Goal: Transaction & Acquisition: Book appointment/travel/reservation

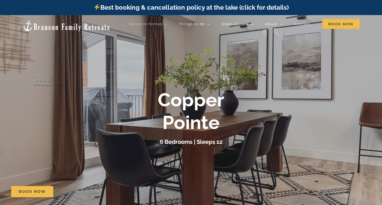
click at [228, 82] on div at bounding box center [191, 117] width 382 height 205
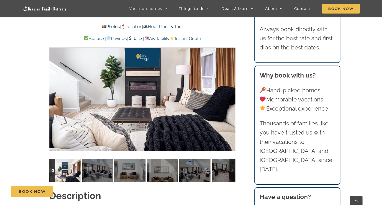
scroll to position [408, 0]
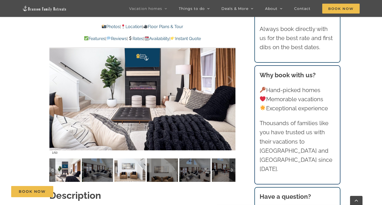
click at [130, 171] on img at bounding box center [129, 169] width 31 height 23
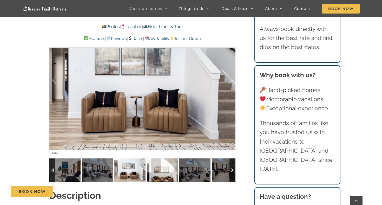
click at [168, 170] on img at bounding box center [162, 169] width 31 height 23
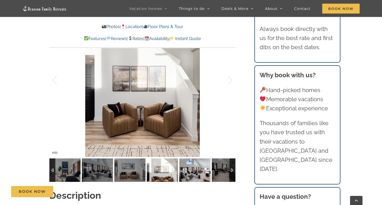
click at [195, 173] on img at bounding box center [194, 169] width 31 height 23
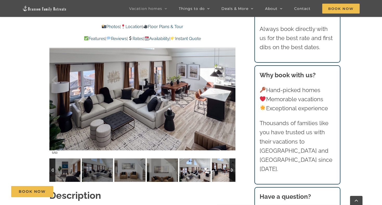
click at [219, 176] on img at bounding box center [227, 169] width 31 height 23
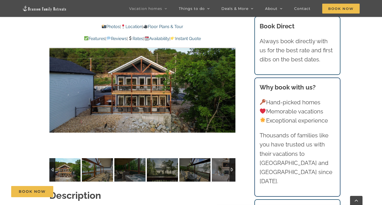
scroll to position [370, 0]
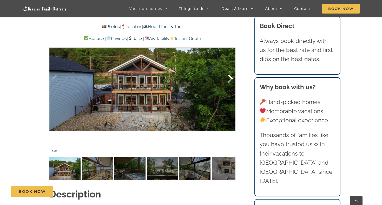
click at [229, 79] on div at bounding box center [225, 79] width 16 height 32
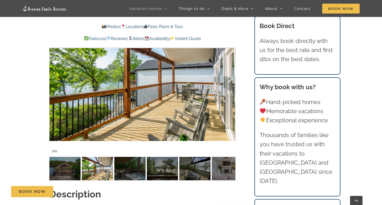
click at [229, 79] on div at bounding box center [225, 79] width 16 height 32
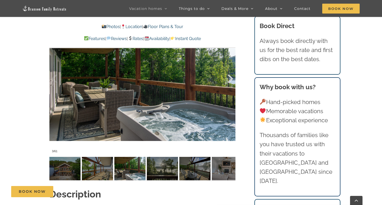
click at [229, 79] on div at bounding box center [225, 79] width 16 height 32
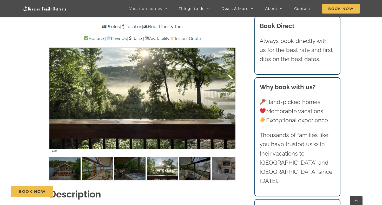
click at [229, 79] on div at bounding box center [225, 79] width 16 height 32
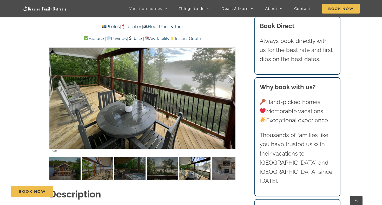
click at [229, 79] on div at bounding box center [225, 79] width 16 height 32
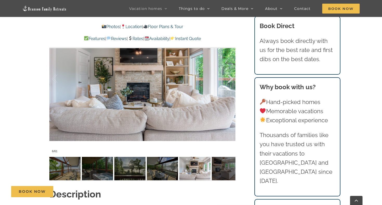
click at [229, 79] on div at bounding box center [225, 79] width 16 height 32
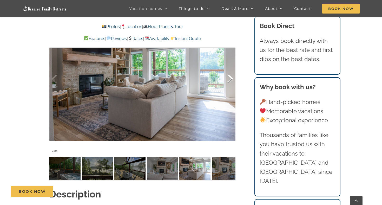
click at [229, 79] on div at bounding box center [225, 79] width 16 height 32
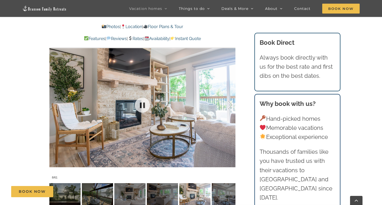
scroll to position [343, 0]
click at [232, 101] on div at bounding box center [225, 105] width 16 height 32
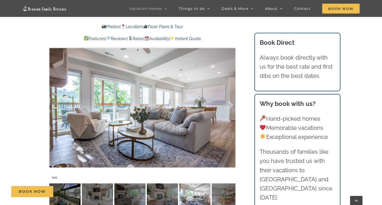
click at [232, 101] on div at bounding box center [225, 105] width 16 height 32
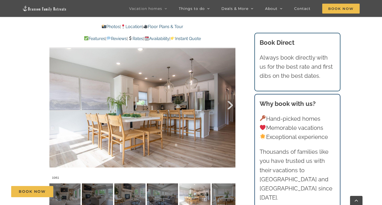
click at [232, 101] on div at bounding box center [225, 105] width 16 height 32
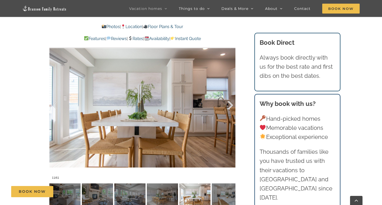
click at [232, 101] on div at bounding box center [225, 105] width 16 height 32
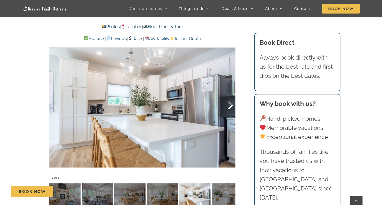
click at [232, 101] on div at bounding box center [225, 105] width 16 height 32
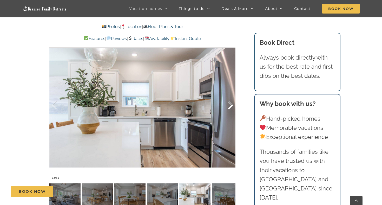
click at [232, 101] on div at bounding box center [225, 105] width 16 height 32
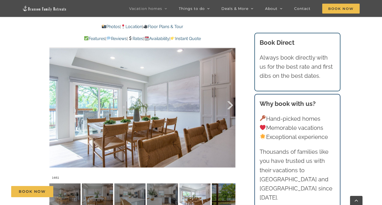
click at [232, 101] on div at bounding box center [225, 105] width 16 height 32
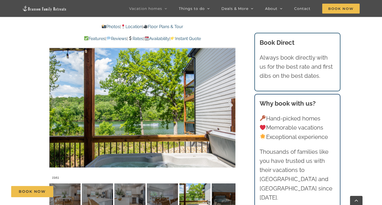
click at [232, 101] on div at bounding box center [225, 105] width 16 height 32
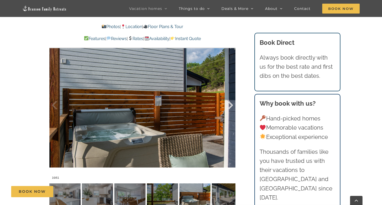
click at [232, 101] on div at bounding box center [225, 105] width 16 height 32
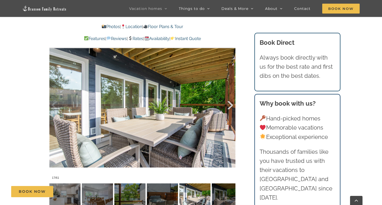
click at [232, 101] on div at bounding box center [225, 105] width 16 height 32
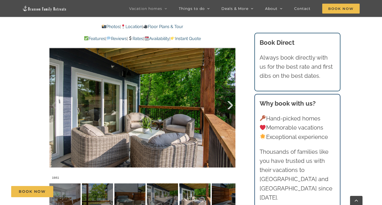
click at [232, 101] on div at bounding box center [225, 105] width 16 height 32
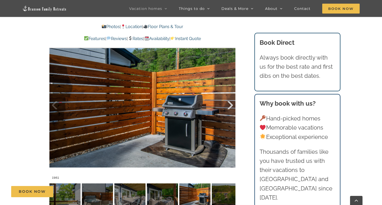
click at [232, 101] on div at bounding box center [225, 105] width 16 height 32
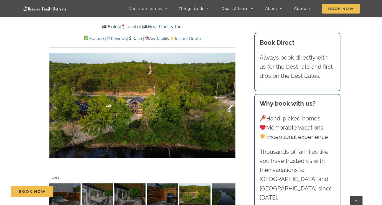
click at [232, 101] on div at bounding box center [225, 105] width 16 height 32
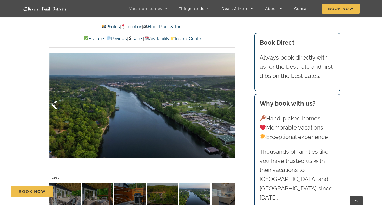
click at [57, 105] on div at bounding box center [60, 105] width 16 height 32
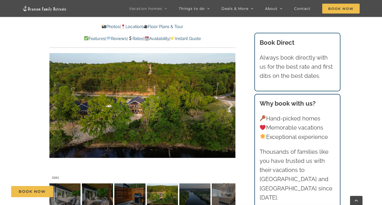
click at [229, 106] on div at bounding box center [225, 105] width 16 height 32
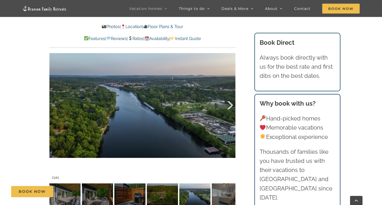
click at [229, 106] on div at bounding box center [225, 105] width 16 height 32
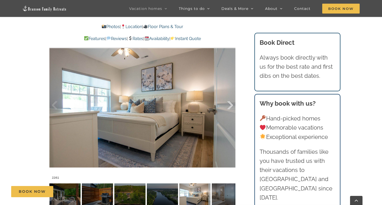
click at [229, 106] on div at bounding box center [225, 105] width 16 height 32
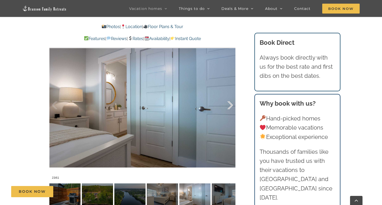
click at [229, 106] on div at bounding box center [225, 105] width 16 height 32
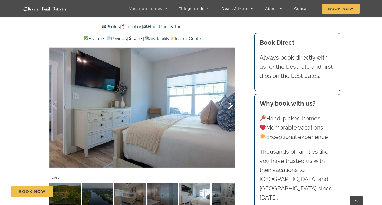
click at [229, 106] on div at bounding box center [225, 105] width 16 height 32
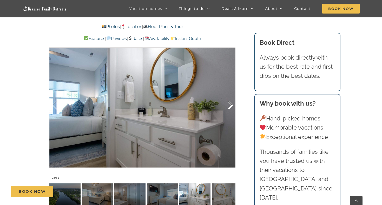
click at [229, 106] on div at bounding box center [225, 105] width 16 height 32
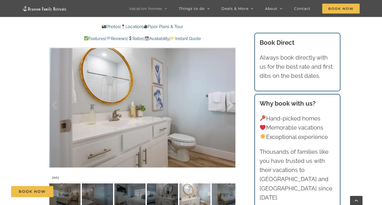
click at [229, 106] on div at bounding box center [225, 105] width 16 height 32
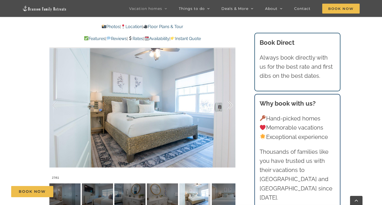
click at [229, 106] on div at bounding box center [225, 105] width 16 height 32
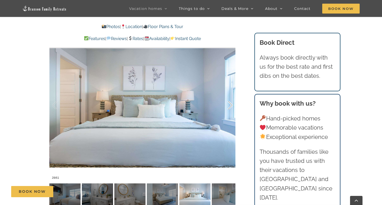
click at [229, 106] on div at bounding box center [225, 105] width 16 height 32
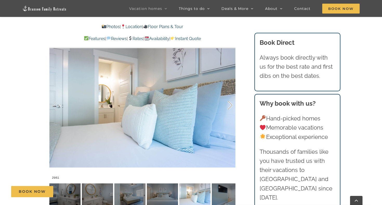
click at [229, 106] on div at bounding box center [225, 105] width 16 height 32
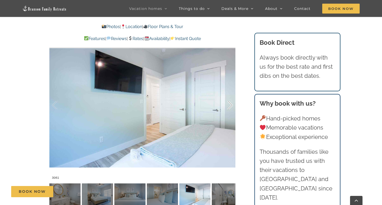
click at [229, 106] on div at bounding box center [225, 105] width 16 height 32
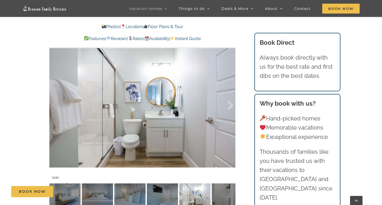
click at [229, 106] on div at bounding box center [225, 105] width 16 height 32
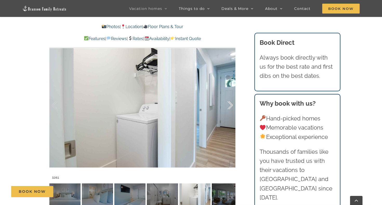
click at [229, 106] on div at bounding box center [225, 105] width 16 height 32
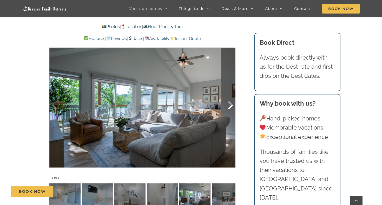
click at [229, 106] on div at bounding box center [225, 105] width 16 height 32
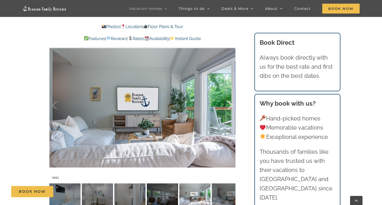
click at [229, 106] on div at bounding box center [225, 105] width 16 height 32
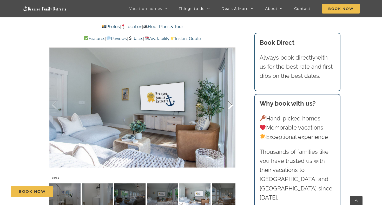
click at [229, 106] on div at bounding box center [225, 105] width 16 height 32
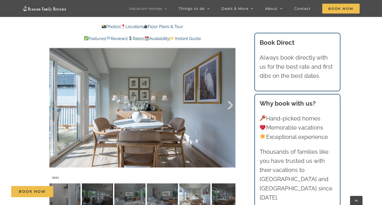
click at [229, 106] on div at bounding box center [225, 105] width 16 height 32
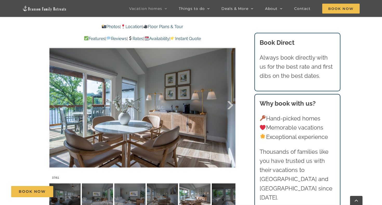
click at [229, 106] on div at bounding box center [225, 105] width 16 height 32
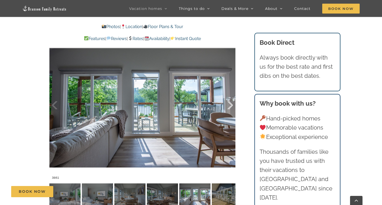
click at [229, 106] on div at bounding box center [225, 105] width 16 height 32
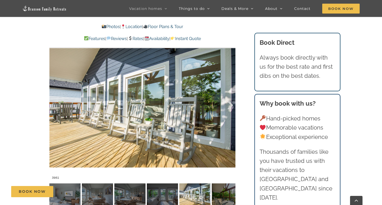
click at [229, 106] on div at bounding box center [225, 105] width 16 height 32
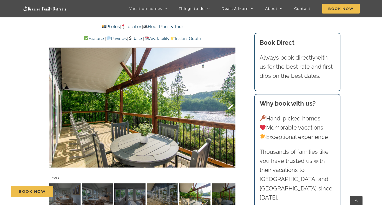
click at [229, 106] on div at bounding box center [225, 105] width 16 height 32
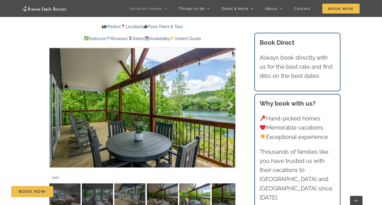
click at [229, 106] on div at bounding box center [225, 105] width 16 height 32
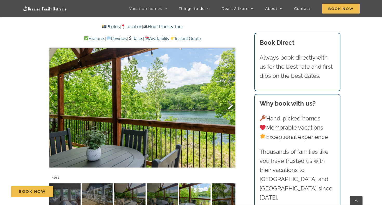
click at [229, 106] on div at bounding box center [225, 105] width 16 height 32
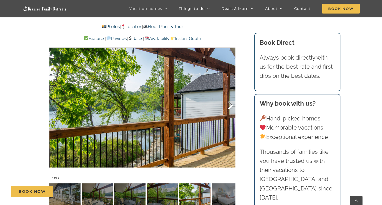
click at [229, 106] on div at bounding box center [225, 105] width 16 height 32
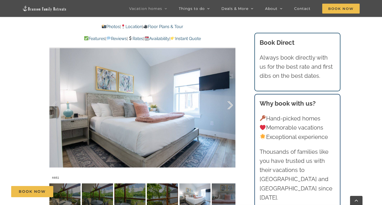
click at [229, 106] on div at bounding box center [225, 105] width 16 height 32
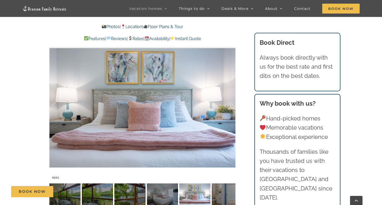
click at [229, 106] on div at bounding box center [225, 105] width 16 height 32
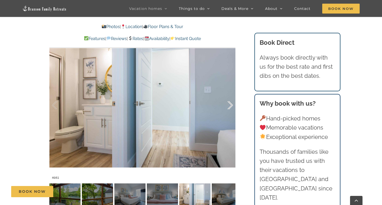
click at [229, 106] on div at bounding box center [225, 105] width 16 height 32
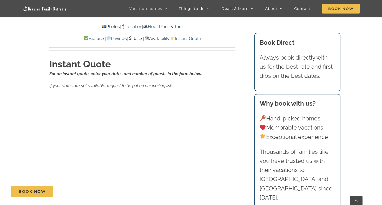
scroll to position [3106, 0]
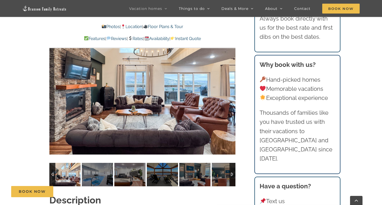
scroll to position [413, 0]
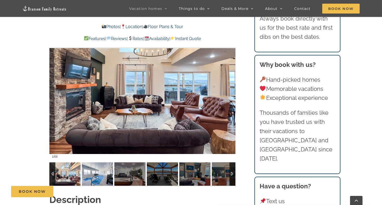
click at [100, 181] on img at bounding box center [97, 173] width 31 height 23
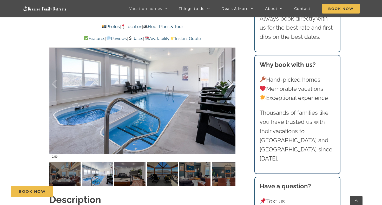
click at [229, 96] on div at bounding box center [225, 84] width 16 height 32
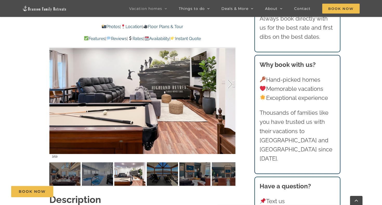
click at [229, 96] on div at bounding box center [225, 84] width 16 height 32
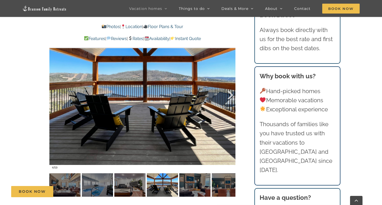
scroll to position [401, 0]
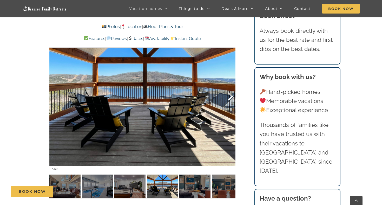
click at [228, 96] on div at bounding box center [225, 96] width 16 height 32
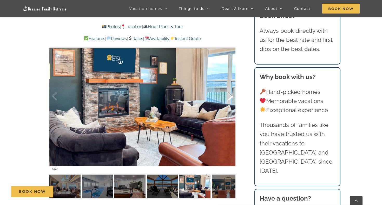
click at [228, 96] on div at bounding box center [225, 96] width 16 height 32
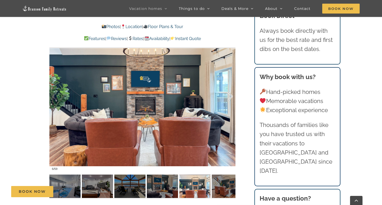
click at [228, 96] on div at bounding box center [225, 96] width 16 height 32
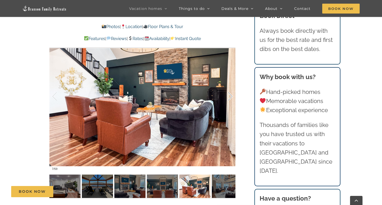
click at [228, 96] on div at bounding box center [225, 96] width 16 height 32
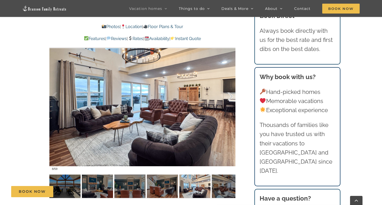
click at [228, 96] on div at bounding box center [225, 96] width 16 height 32
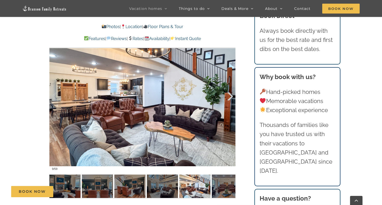
click at [228, 96] on div at bounding box center [225, 96] width 16 height 32
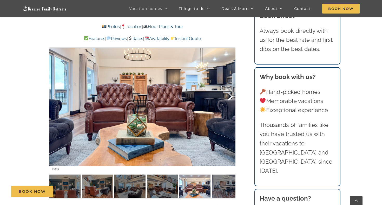
click at [228, 96] on div at bounding box center [225, 96] width 16 height 32
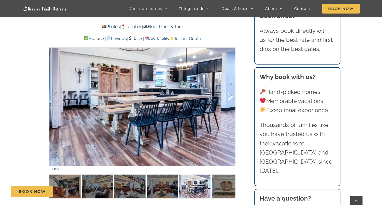
click at [228, 96] on div at bounding box center [225, 96] width 16 height 32
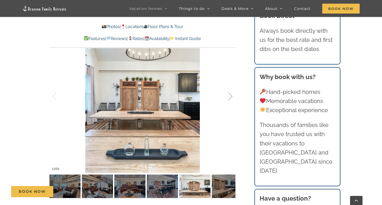
click at [228, 96] on div at bounding box center [225, 96] width 16 height 32
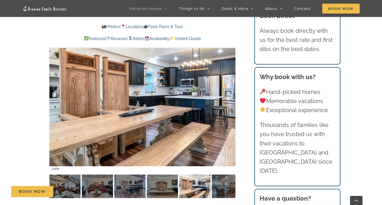
click at [228, 96] on div at bounding box center [225, 96] width 16 height 32
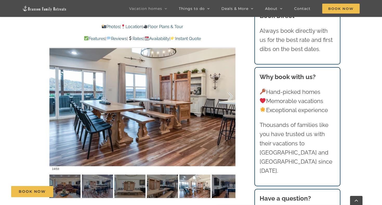
click at [228, 96] on div at bounding box center [225, 96] width 16 height 32
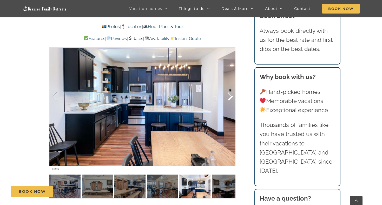
click at [228, 96] on div at bounding box center [225, 96] width 16 height 32
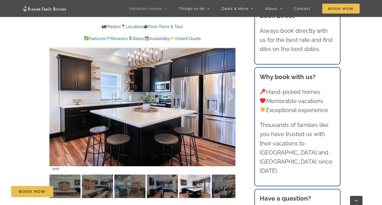
click at [228, 96] on div at bounding box center [225, 96] width 16 height 32
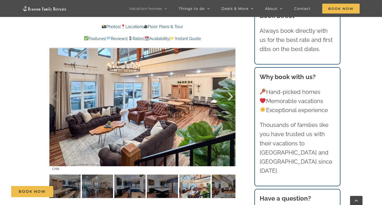
click at [228, 96] on div at bounding box center [225, 96] width 16 height 32
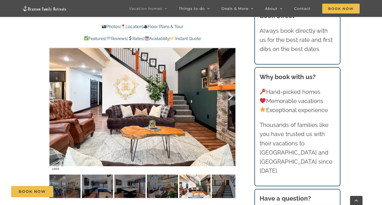
click at [228, 96] on div at bounding box center [225, 96] width 16 height 32
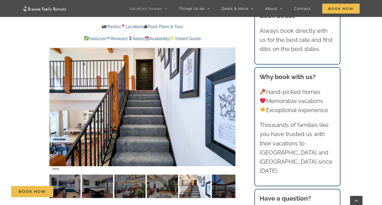
click at [228, 96] on div at bounding box center [225, 96] width 16 height 32
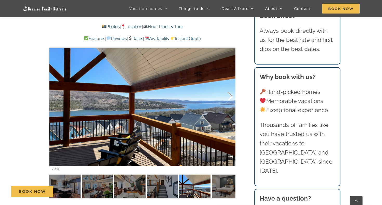
click at [228, 96] on div at bounding box center [225, 96] width 16 height 32
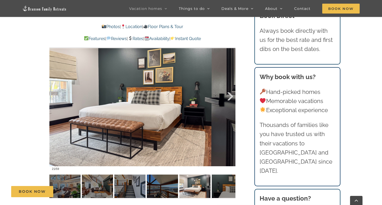
click at [228, 96] on div at bounding box center [225, 96] width 16 height 32
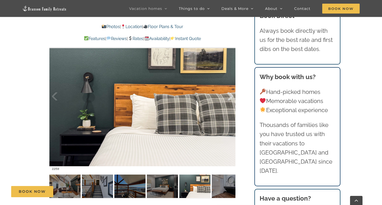
click at [228, 96] on div at bounding box center [225, 96] width 16 height 32
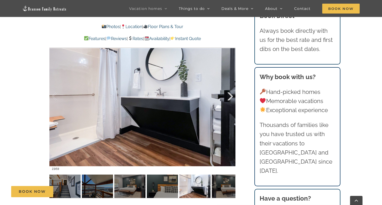
click at [228, 96] on div at bounding box center [225, 96] width 16 height 32
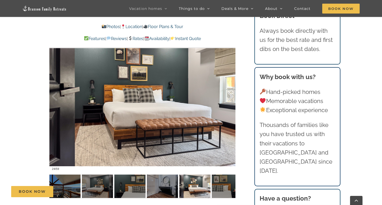
click at [228, 96] on div at bounding box center [225, 96] width 16 height 32
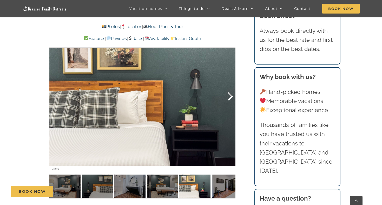
click at [228, 96] on div at bounding box center [225, 96] width 16 height 32
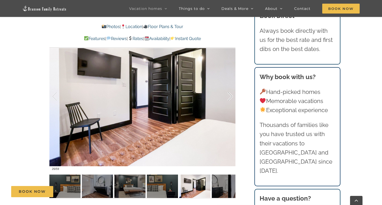
click at [228, 96] on div at bounding box center [225, 96] width 16 height 32
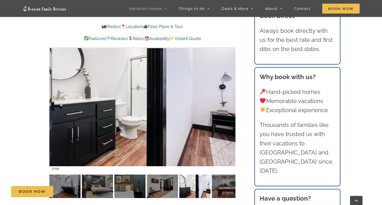
click at [228, 96] on div at bounding box center [225, 96] width 16 height 32
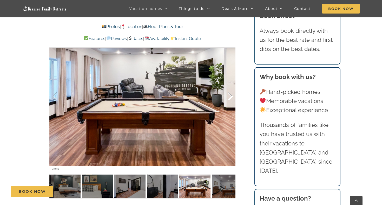
click at [228, 96] on div at bounding box center [225, 96] width 16 height 32
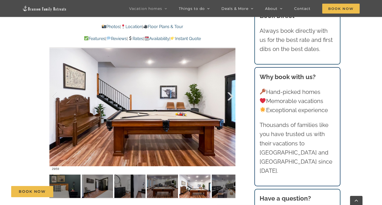
click at [228, 96] on div at bounding box center [225, 96] width 16 height 32
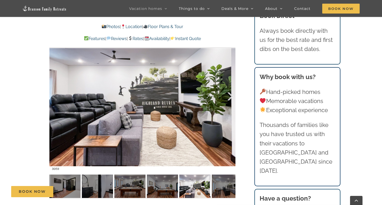
click at [228, 96] on div at bounding box center [225, 96] width 16 height 32
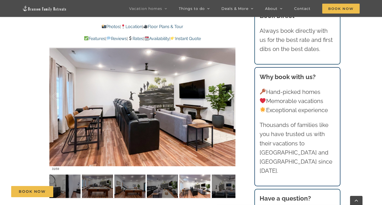
click at [228, 96] on div at bounding box center [225, 96] width 16 height 32
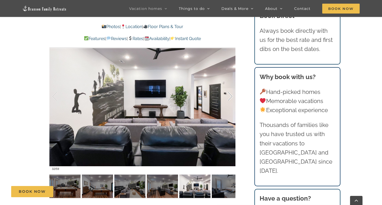
click at [228, 96] on div at bounding box center [225, 96] width 16 height 32
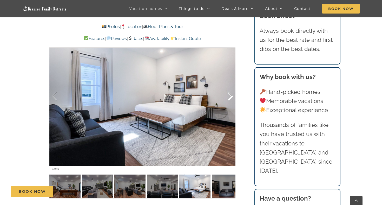
click at [228, 96] on div at bounding box center [225, 96] width 16 height 32
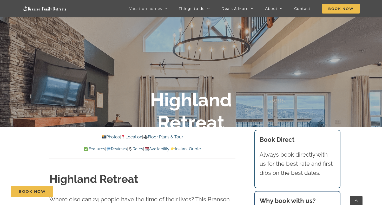
scroll to position [74, 0]
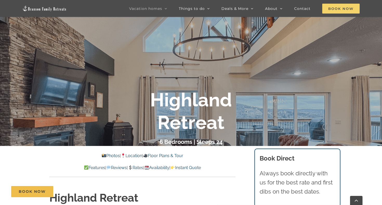
click at [346, 7] on span "Book Now" at bounding box center [340, 9] width 37 height 10
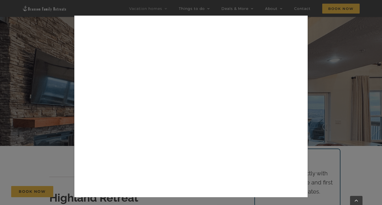
scroll to position [0, 0]
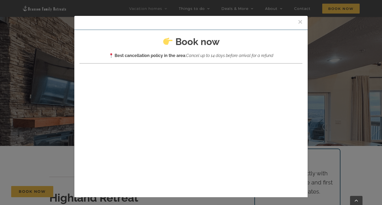
click at [298, 23] on button "×" at bounding box center [300, 22] width 5 height 8
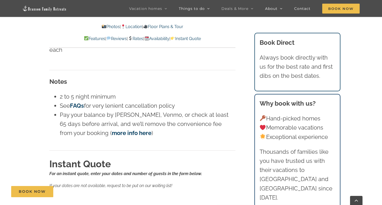
scroll to position [3053, 0]
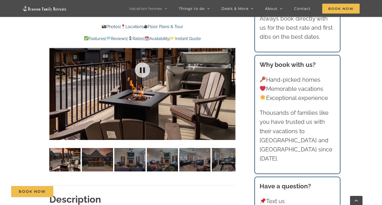
scroll to position [388, 0]
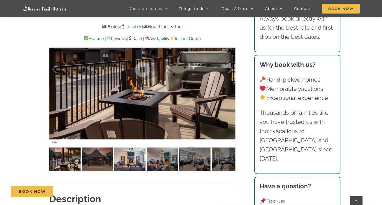
click at [136, 164] on img at bounding box center [129, 158] width 31 height 23
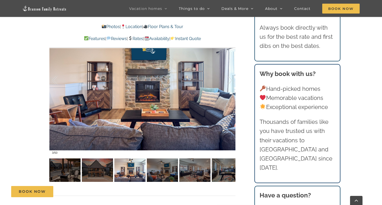
scroll to position [379, 0]
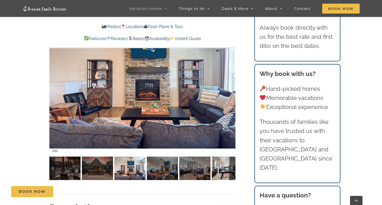
click at [225, 172] on img at bounding box center [227, 167] width 31 height 23
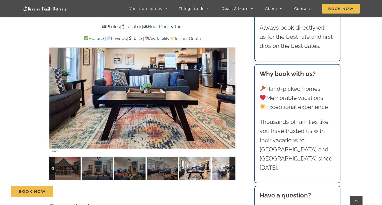
click at [216, 171] on img at bounding box center [227, 167] width 31 height 23
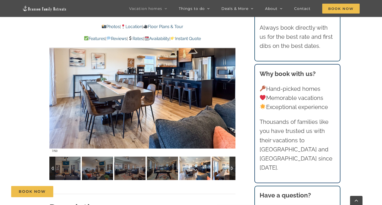
click at [216, 171] on img at bounding box center [227, 167] width 31 height 23
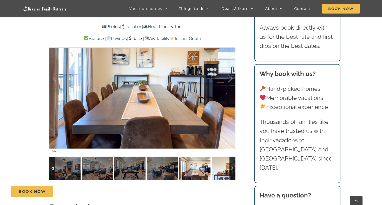
click at [216, 171] on img at bounding box center [227, 167] width 31 height 23
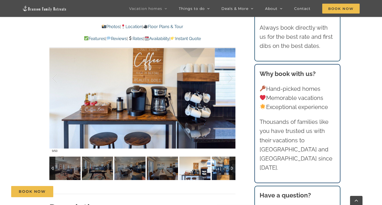
click at [219, 171] on img at bounding box center [227, 167] width 31 height 23
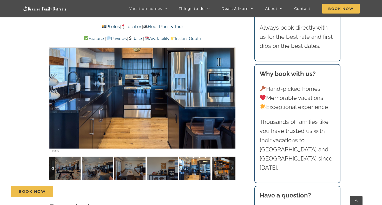
click at [219, 171] on img at bounding box center [227, 167] width 31 height 23
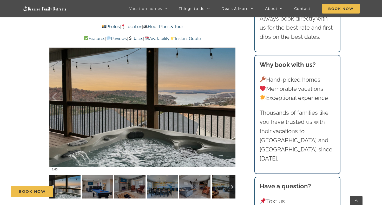
scroll to position [366, 0]
click at [228, 102] on div at bounding box center [225, 97] width 16 height 32
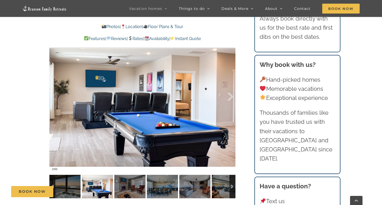
click at [228, 102] on div at bounding box center [225, 97] width 16 height 32
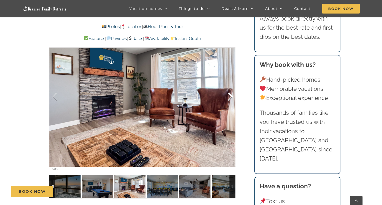
click at [228, 102] on div at bounding box center [225, 97] width 16 height 32
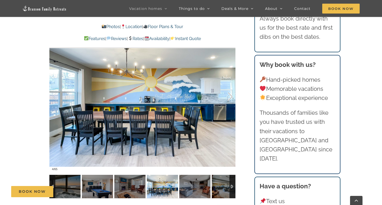
click at [228, 102] on div at bounding box center [225, 97] width 16 height 32
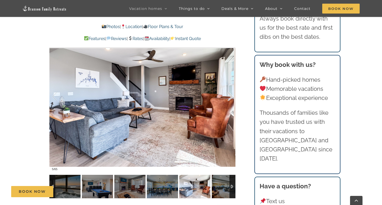
click at [228, 102] on div at bounding box center [225, 97] width 16 height 32
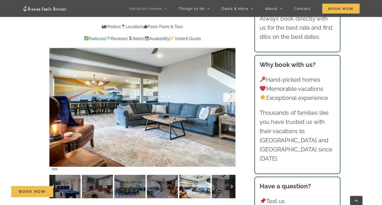
click at [228, 102] on div at bounding box center [225, 97] width 16 height 32
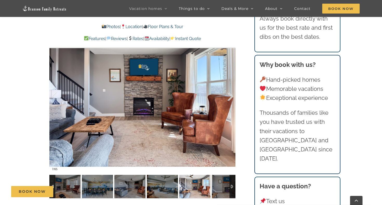
click at [228, 102] on div at bounding box center [225, 97] width 16 height 32
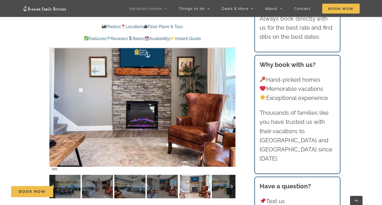
click at [228, 102] on div at bounding box center [225, 97] width 16 height 32
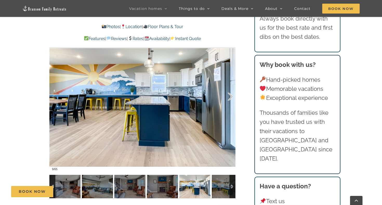
click at [228, 102] on div at bounding box center [225, 97] width 16 height 32
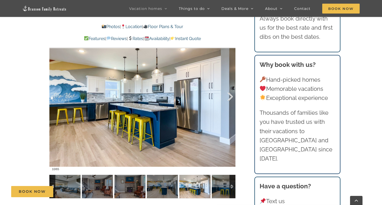
click at [228, 102] on div at bounding box center [225, 97] width 16 height 32
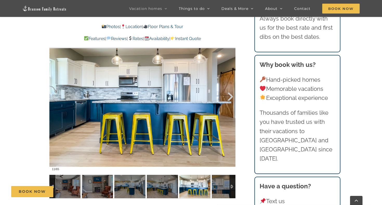
click at [228, 102] on div at bounding box center [225, 97] width 16 height 32
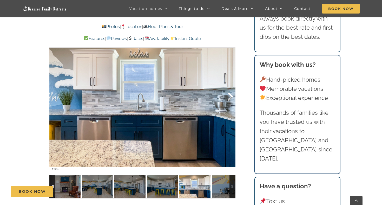
click at [228, 102] on div at bounding box center [225, 97] width 16 height 32
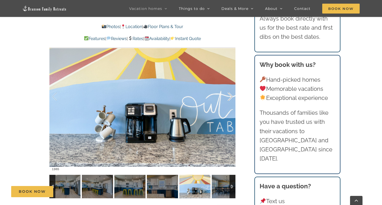
click at [228, 102] on div at bounding box center [225, 97] width 16 height 32
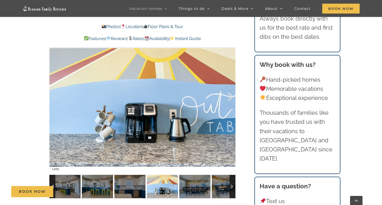
click at [228, 102] on div at bounding box center [225, 97] width 16 height 32
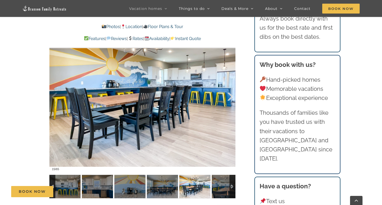
click at [228, 102] on div at bounding box center [225, 97] width 16 height 32
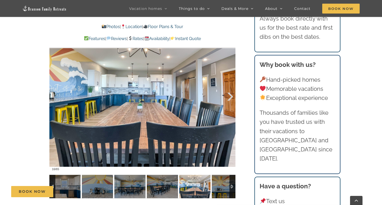
click at [228, 102] on div at bounding box center [225, 97] width 16 height 32
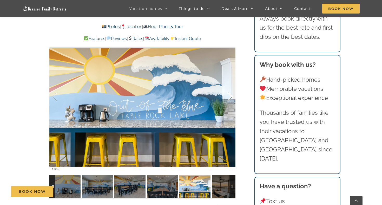
click at [228, 102] on div at bounding box center [225, 97] width 16 height 32
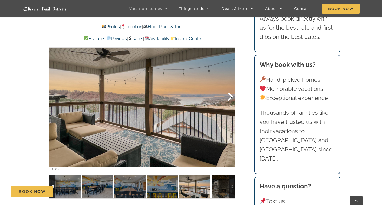
click at [228, 102] on div at bounding box center [225, 97] width 16 height 32
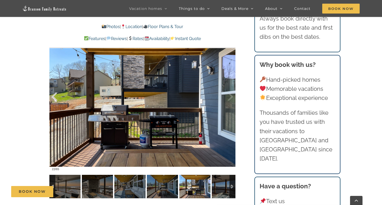
click at [52, 98] on div at bounding box center [60, 97] width 16 height 32
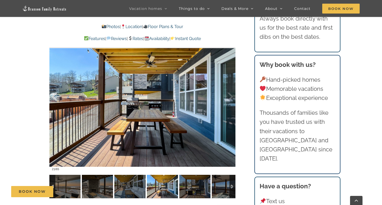
click at [52, 98] on div at bounding box center [60, 97] width 16 height 32
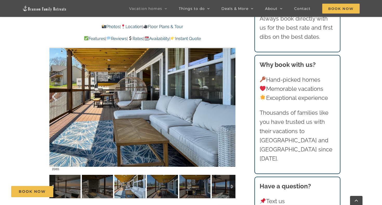
click at [52, 98] on div at bounding box center [60, 97] width 16 height 32
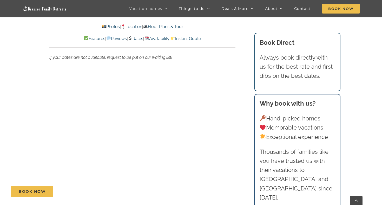
scroll to position [3394, 0]
